Goal: Go to known website: Access a specific website the user already knows

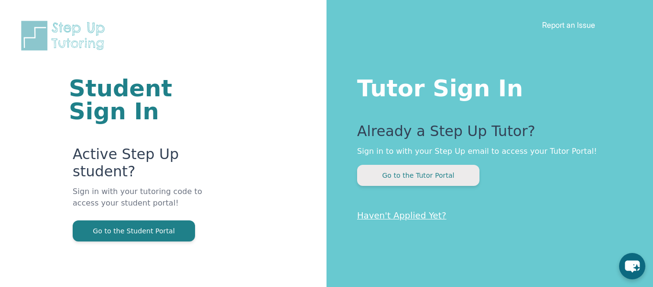
click at [453, 176] on button "Go to the Tutor Portal" at bounding box center [418, 175] width 122 height 21
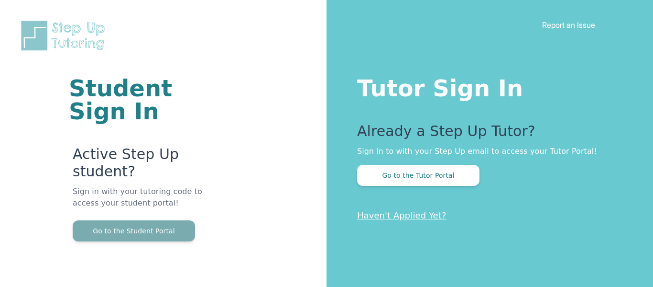
click at [160, 229] on button "Go to the Student Portal" at bounding box center [134, 230] width 122 height 21
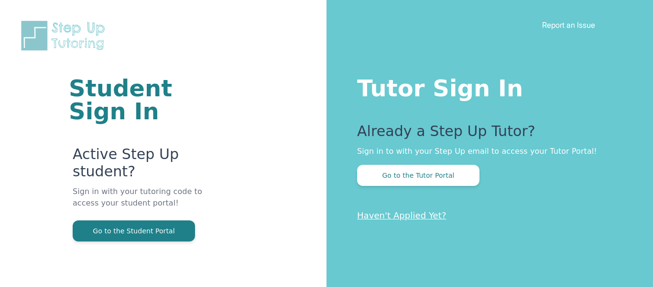
scroll to position [58, 0]
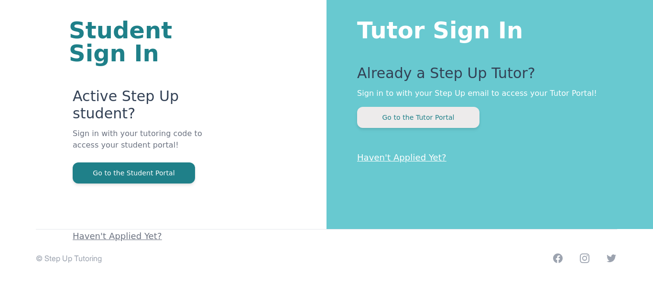
click at [422, 121] on button "Go to the Tutor Portal" at bounding box center [418, 117] width 122 height 21
